Goal: Task Accomplishment & Management: Use online tool/utility

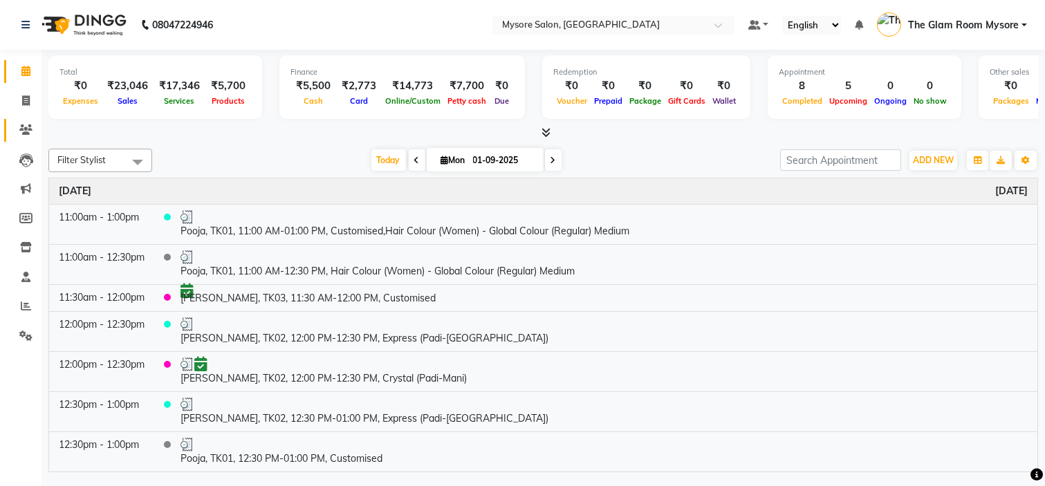
scroll to position [281, 0]
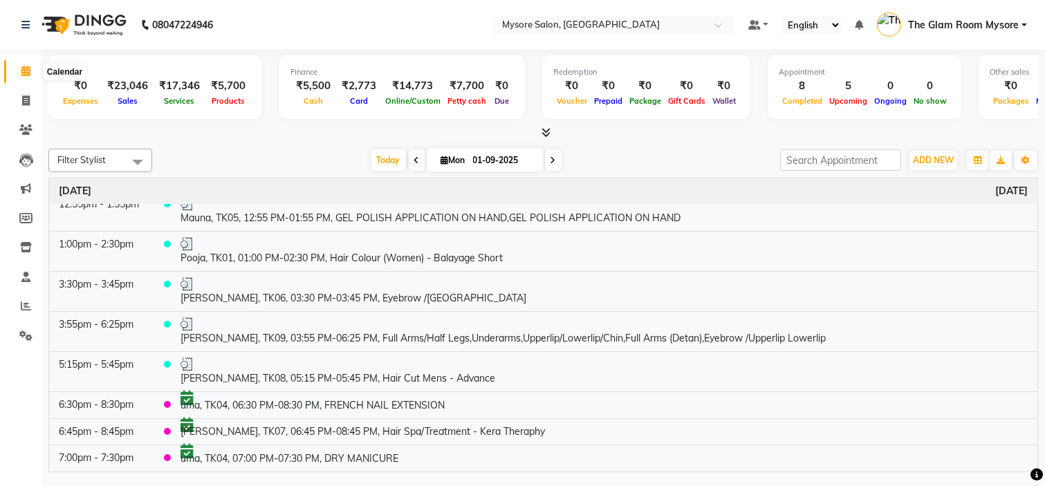
click at [26, 76] on icon at bounding box center [25, 71] width 9 height 10
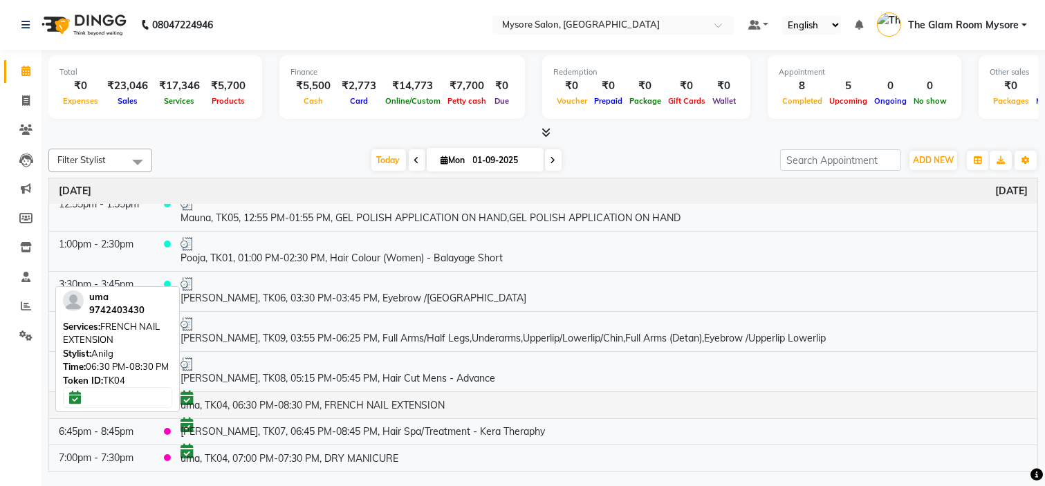
click at [353, 403] on td "uma, TK04, 06:30 PM-08:30 PM, FRENCH NAIL EXTENSION" at bounding box center [604, 405] width 867 height 27
select select "6"
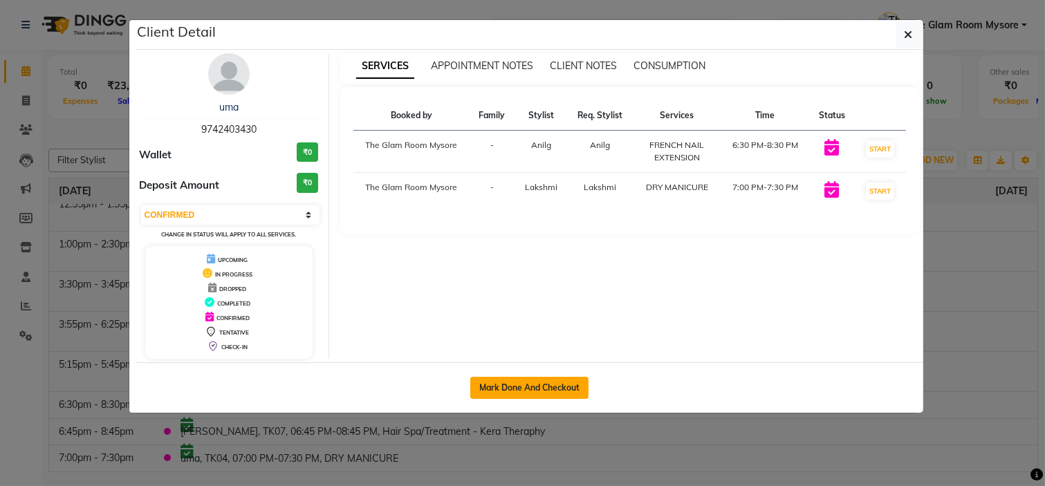
click at [542, 377] on button "Mark Done And Checkout" at bounding box center [529, 388] width 118 height 22
select select "service"
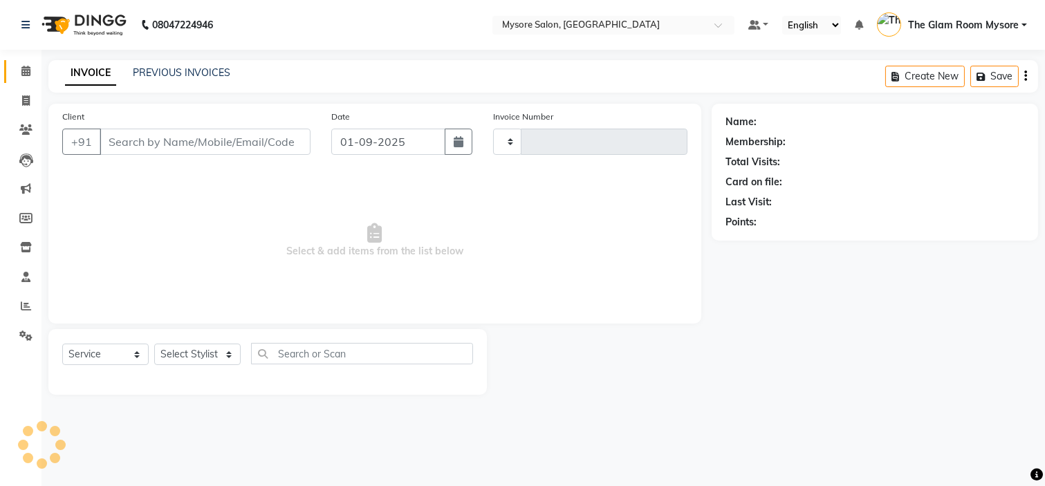
type input "1137"
select select "4255"
type input "9742403430"
select select "89044"
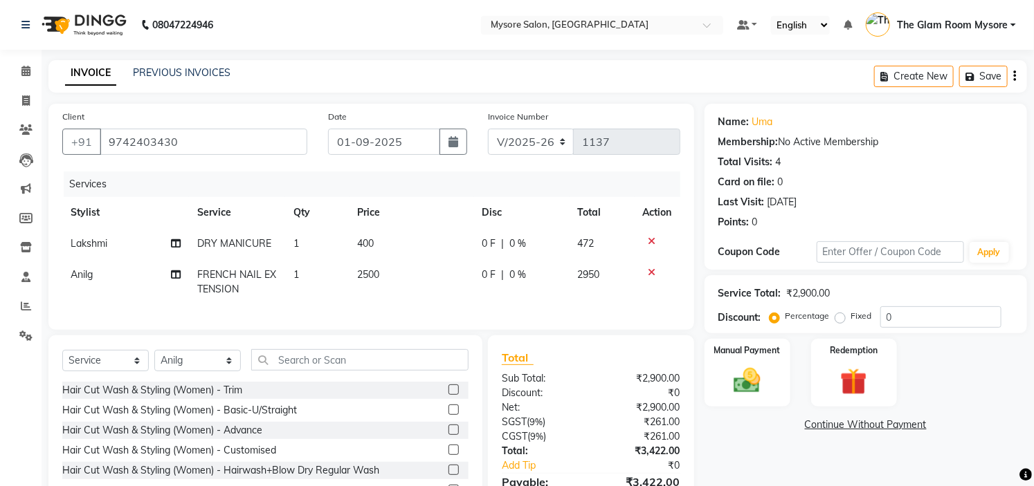
click at [648, 240] on icon at bounding box center [652, 242] width 8 height 10
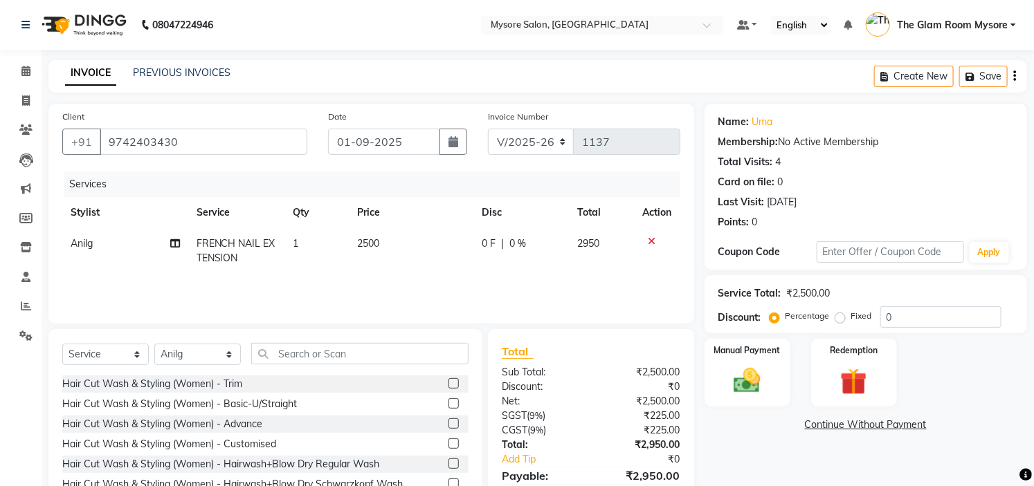
click at [648, 240] on icon at bounding box center [652, 242] width 8 height 10
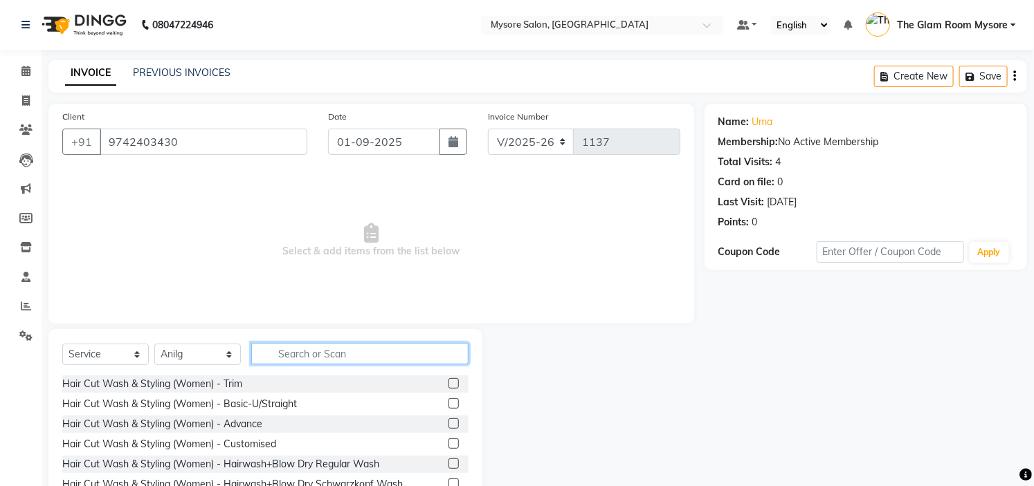
click at [305, 349] on input "text" at bounding box center [359, 353] width 217 height 21
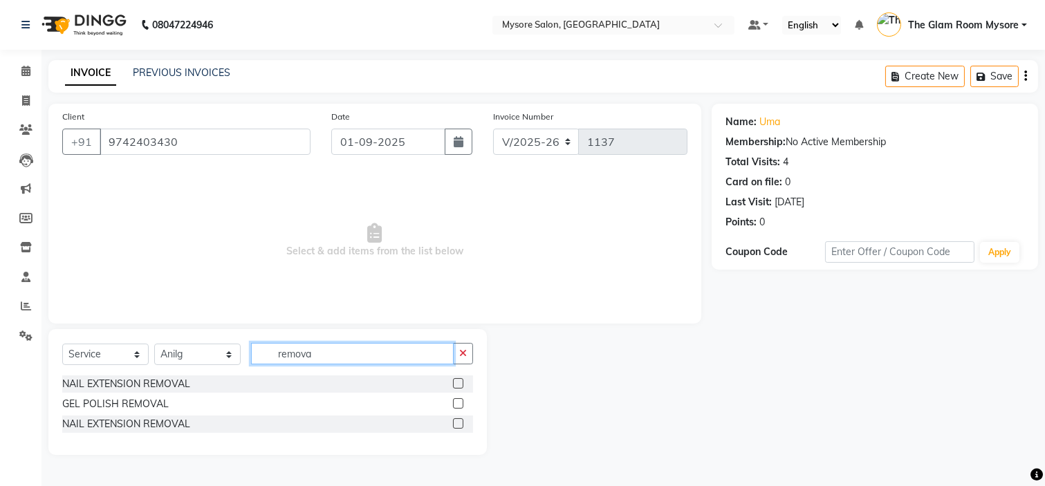
type input "remova"
click at [455, 377] on div at bounding box center [463, 384] width 20 height 17
click at [458, 383] on label at bounding box center [458, 383] width 10 height 10
click at [458, 383] on input "checkbox" at bounding box center [457, 384] width 9 height 9
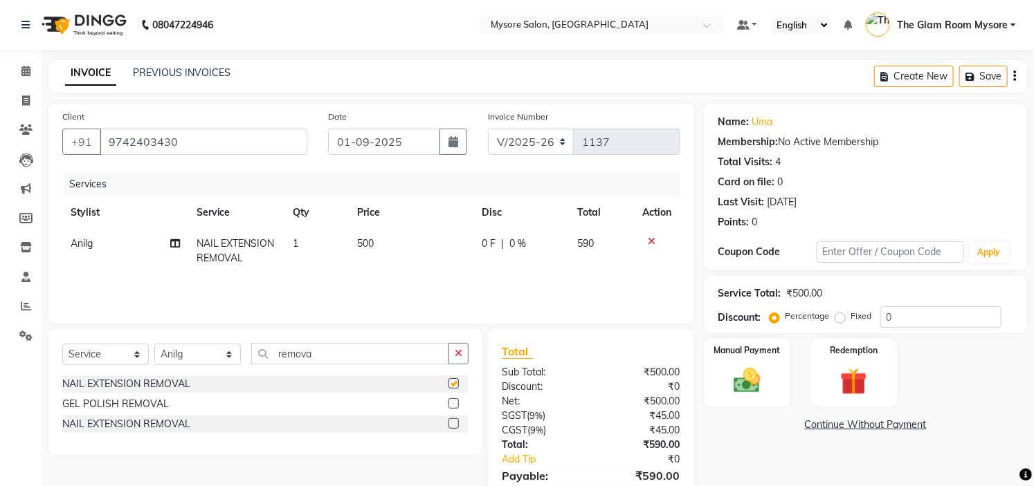
checkbox input "false"
click at [773, 376] on div "Manual Payment" at bounding box center [746, 373] width 89 height 71
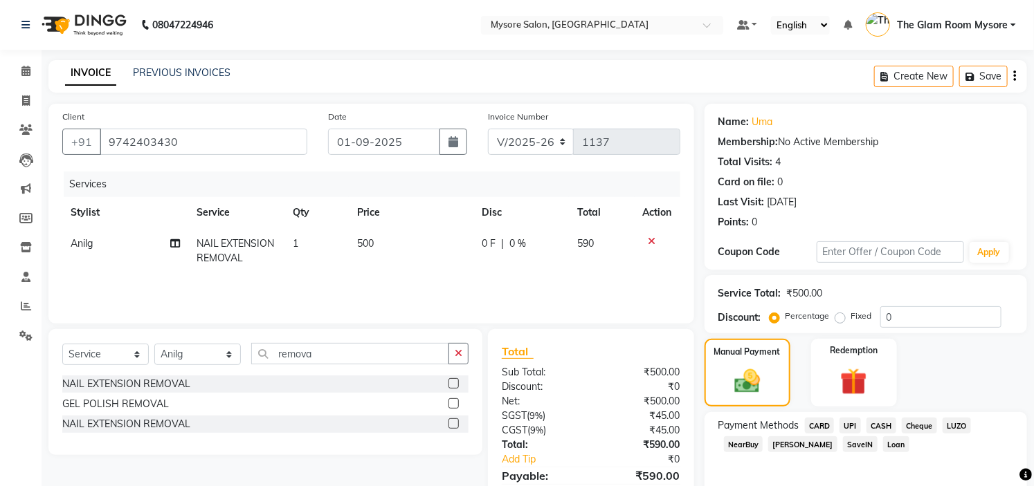
click at [861, 425] on div "CASH" at bounding box center [878, 427] width 35 height 19
click at [852, 427] on span "UPI" at bounding box center [849, 426] width 21 height 16
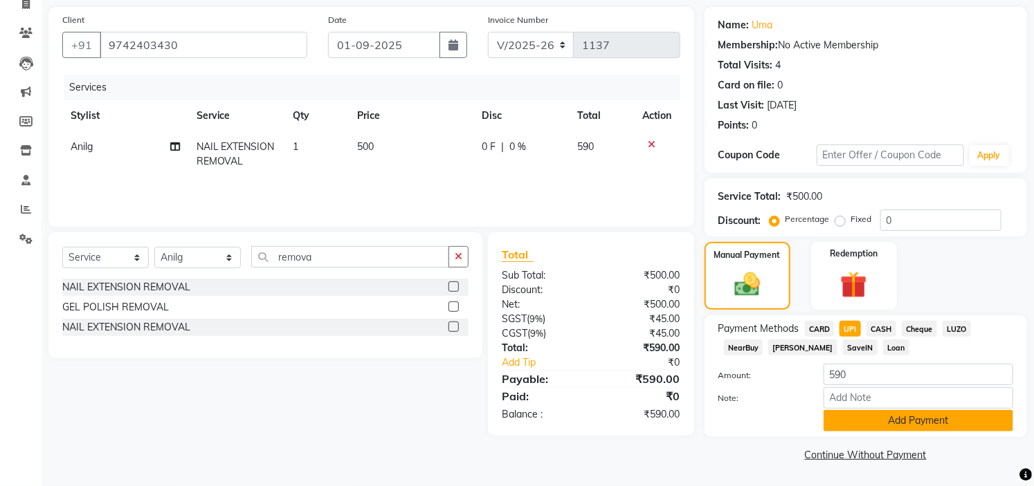
click at [876, 420] on button "Add Payment" at bounding box center [918, 420] width 190 height 21
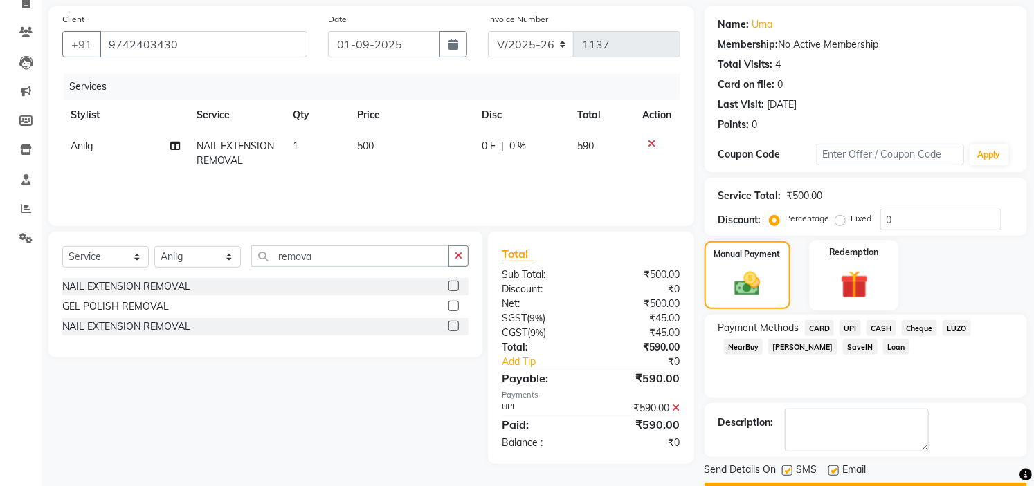
scroll to position [136, 0]
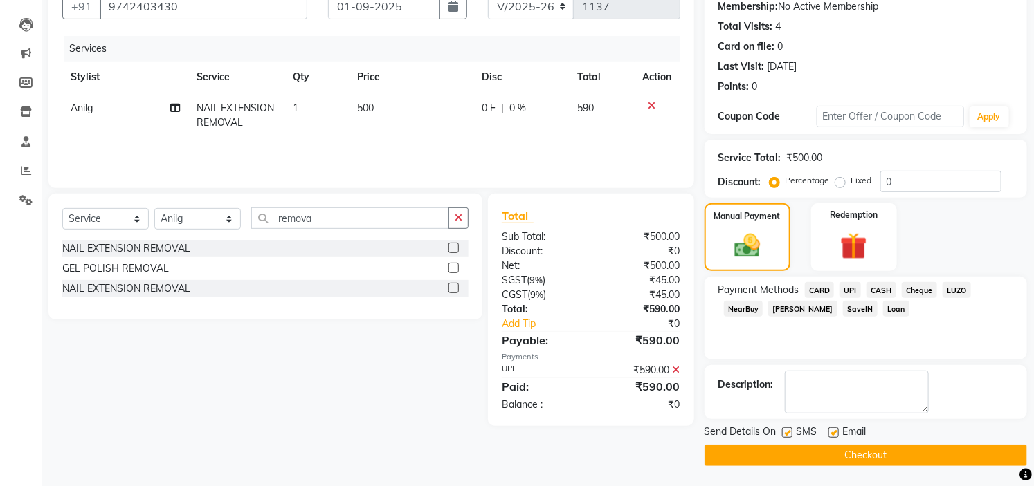
click at [845, 464] on button "Checkout" at bounding box center [865, 455] width 322 height 21
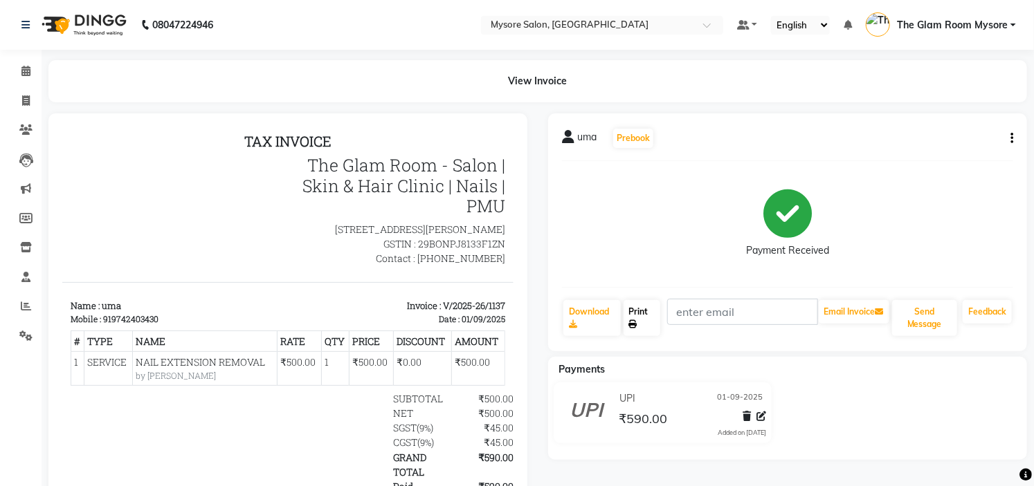
click at [650, 324] on link "Print" at bounding box center [641, 318] width 37 height 36
